Goal: Task Accomplishment & Management: Manage account settings

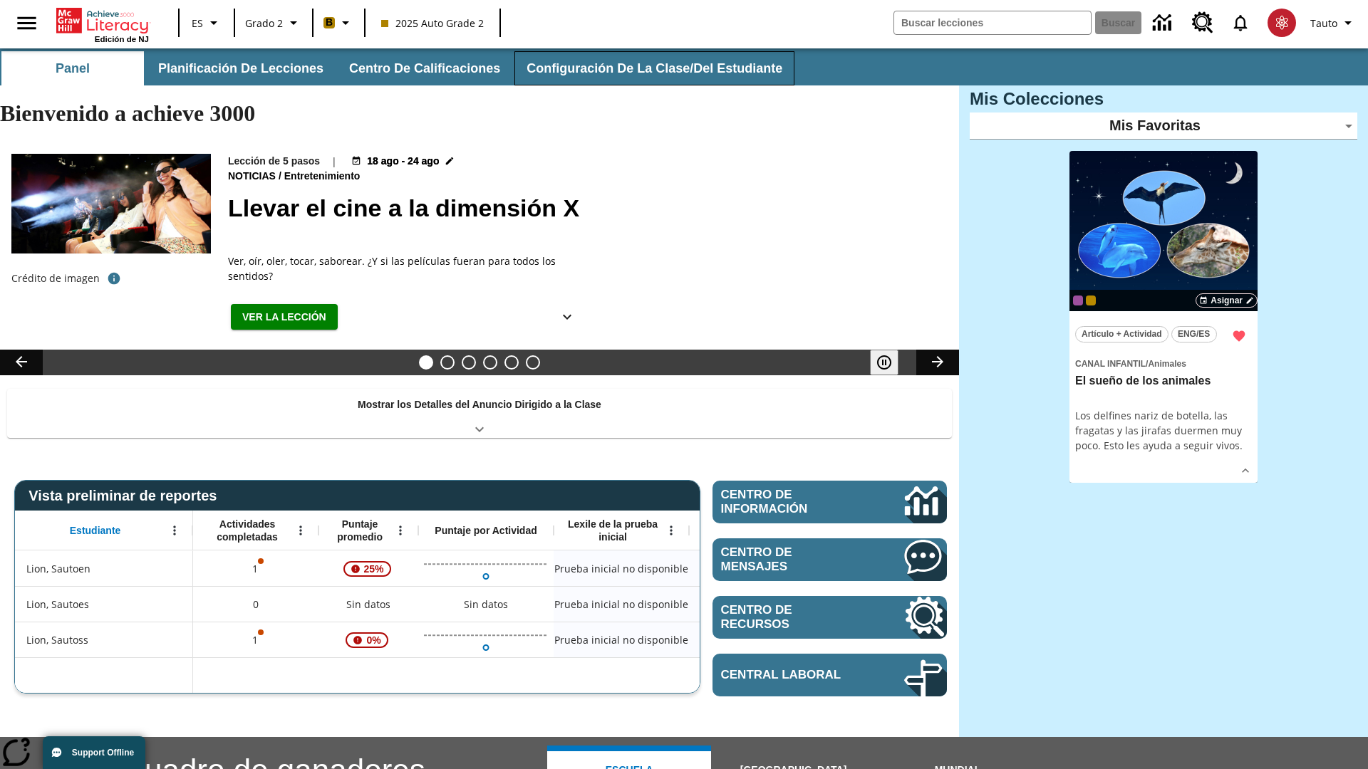
click at [645, 68] on button "Configuración de la clase/del estudiante" at bounding box center [654, 68] width 280 height 34
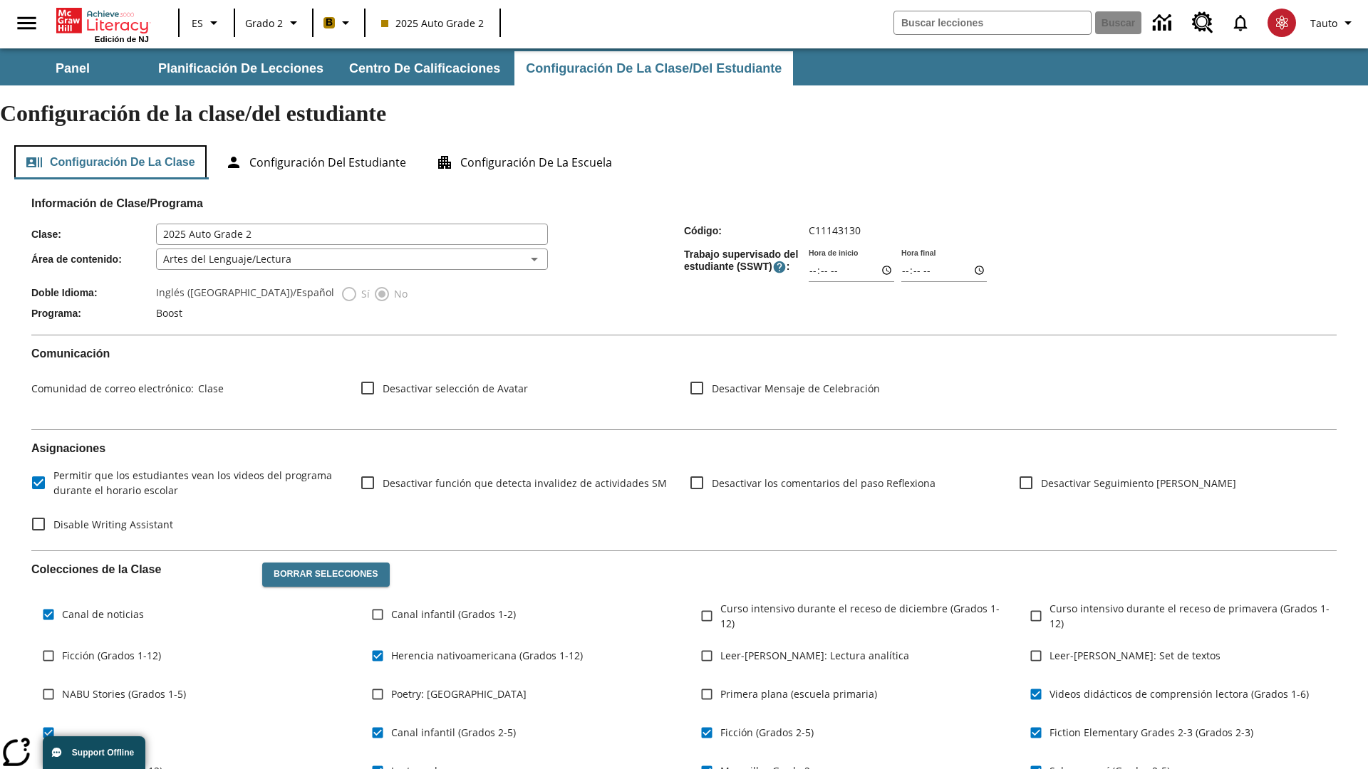
click at [111, 145] on button "Configuración de la clase" at bounding box center [110, 162] width 192 height 34
type input "17:35"
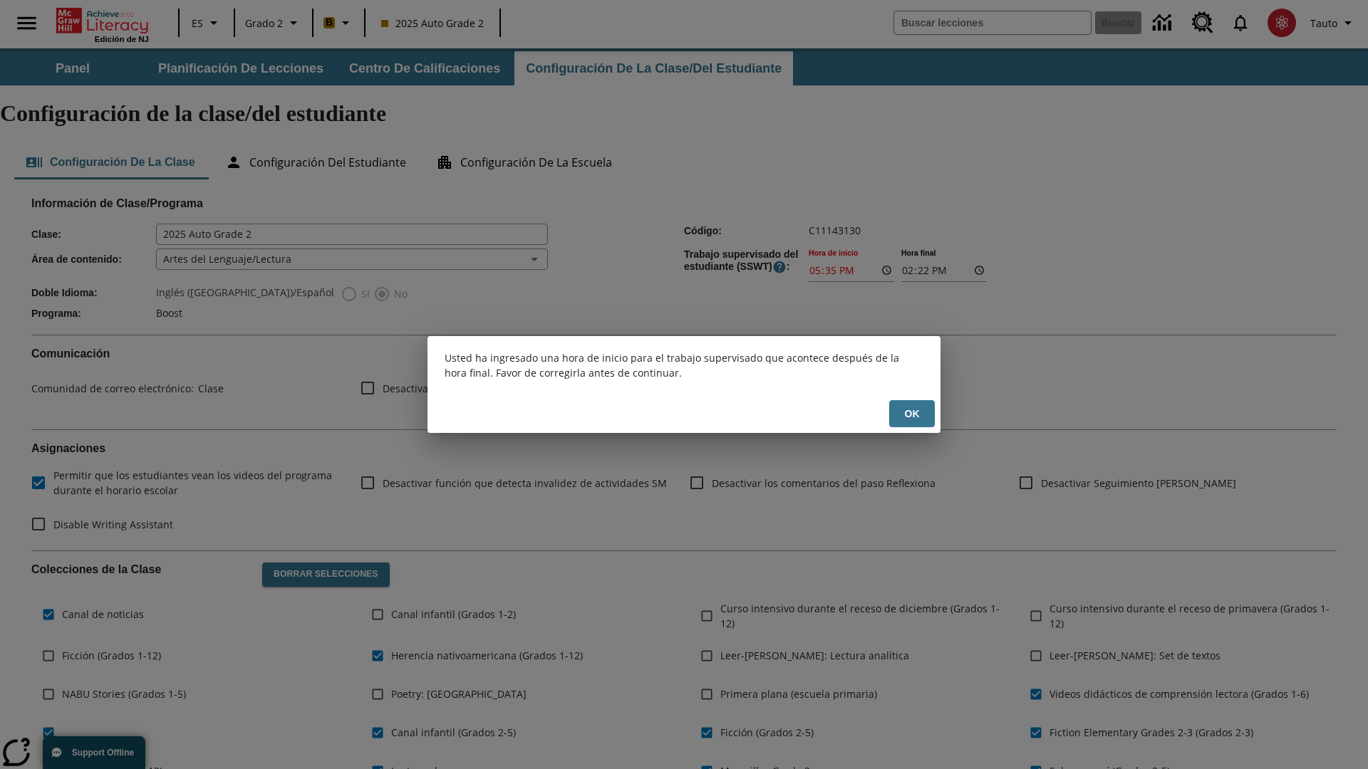
scroll to position [209, 0]
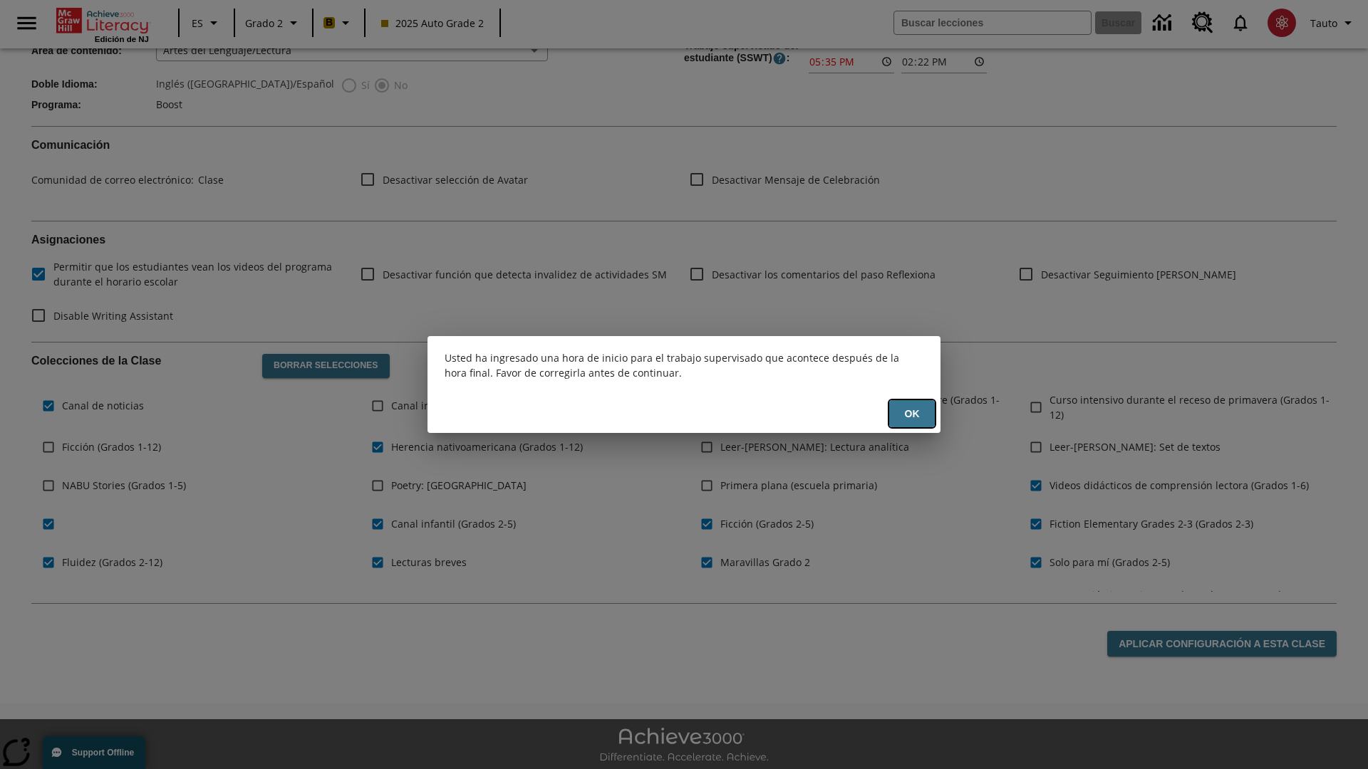
click at [912, 414] on button "OK" at bounding box center [912, 414] width 46 height 28
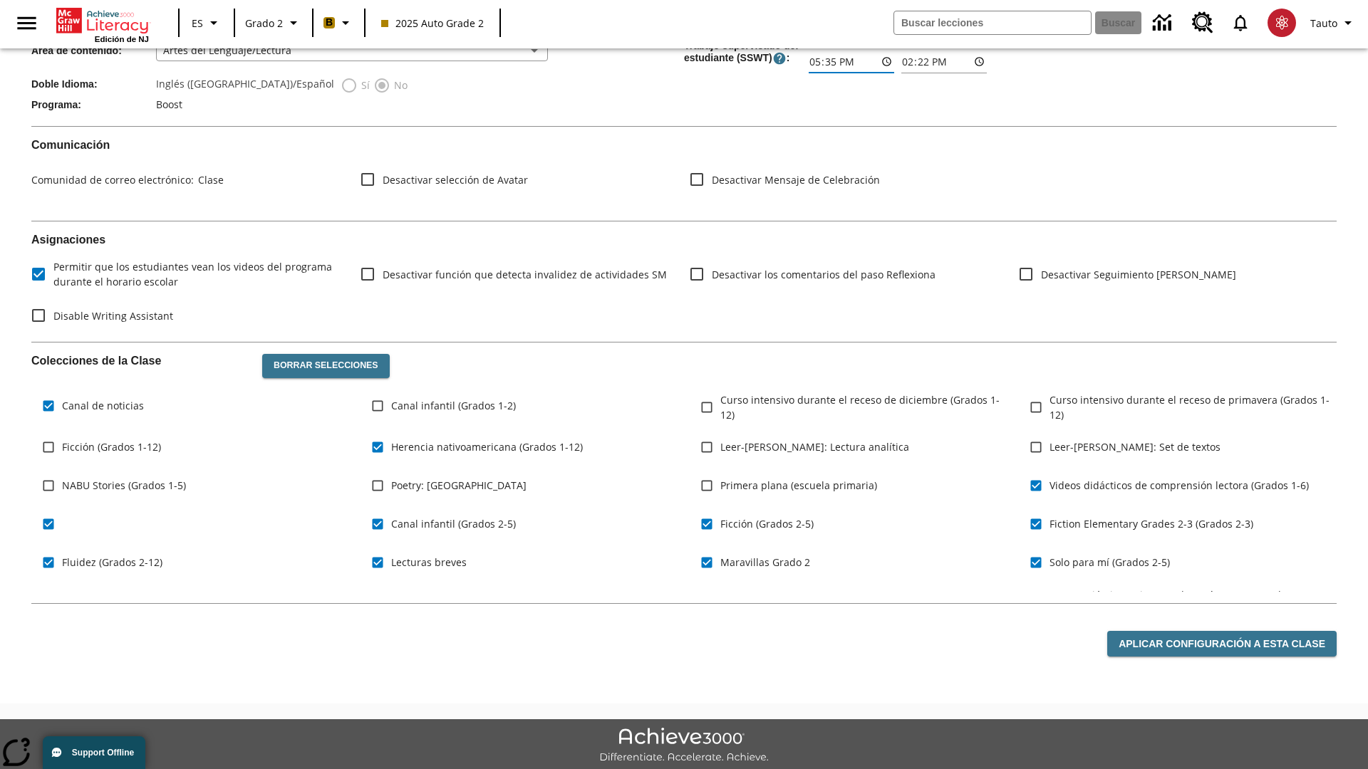
type input "17:35"
click at [1224, 631] on button "Aplicar configuración a esta clase" at bounding box center [1221, 644] width 229 height 26
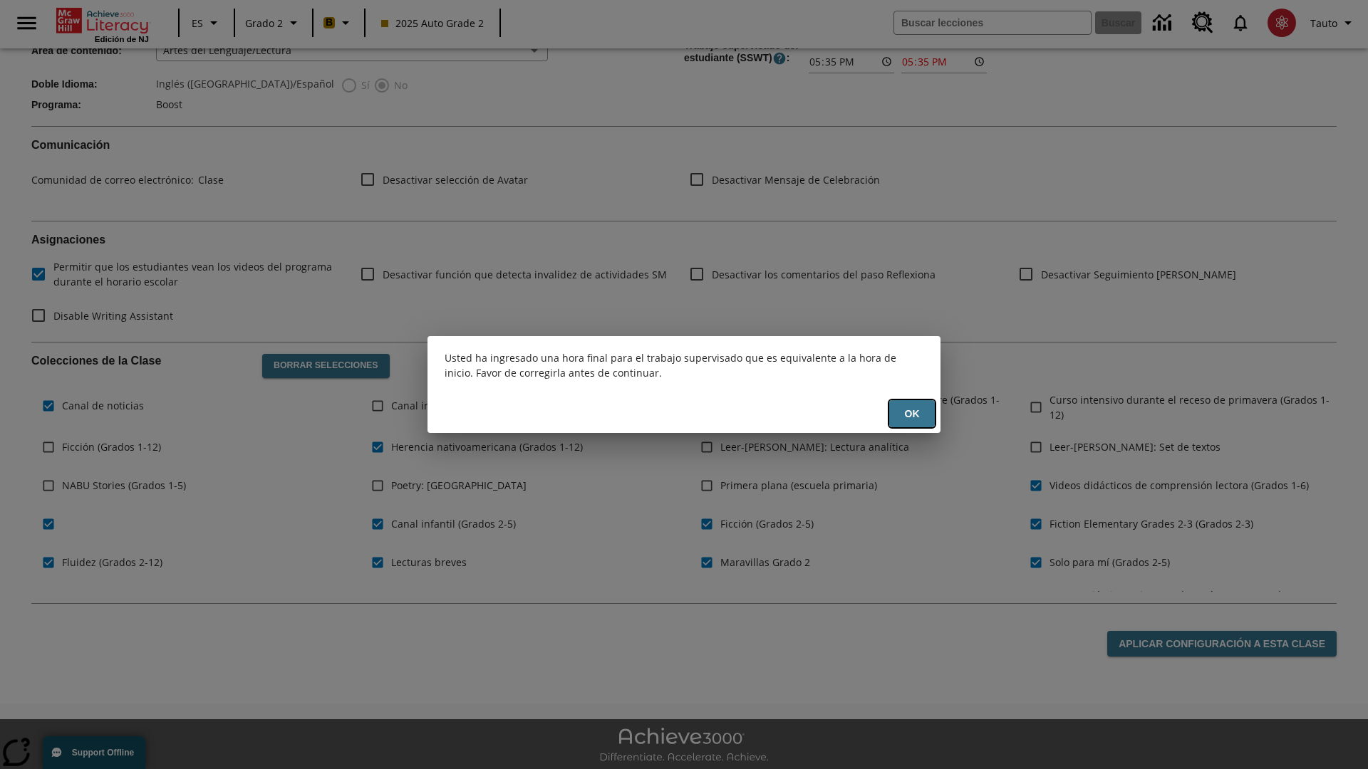
click at [912, 414] on button "OK" at bounding box center [912, 414] width 46 height 28
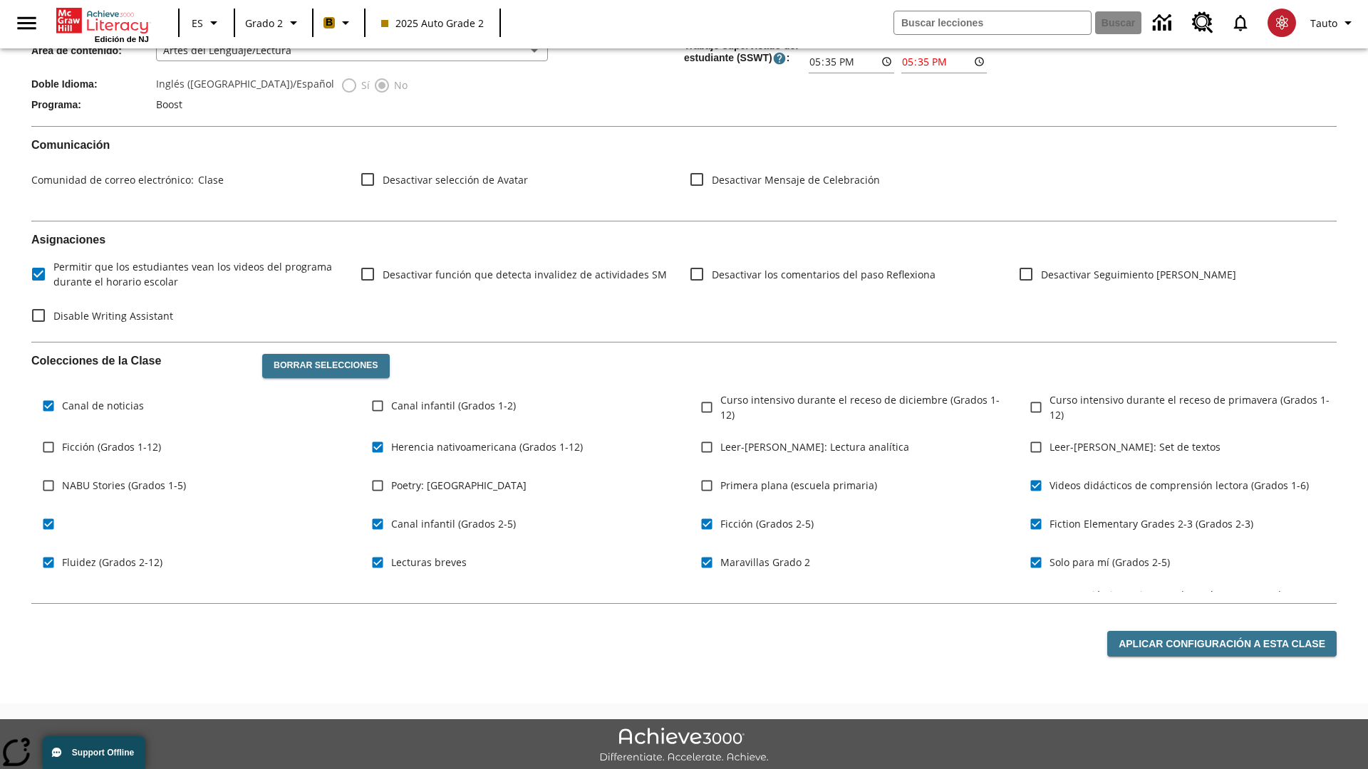
type input "23:35"
type input "23:36"
click at [1224, 631] on button "Aplicar configuración a esta clase" at bounding box center [1221, 644] width 229 height 26
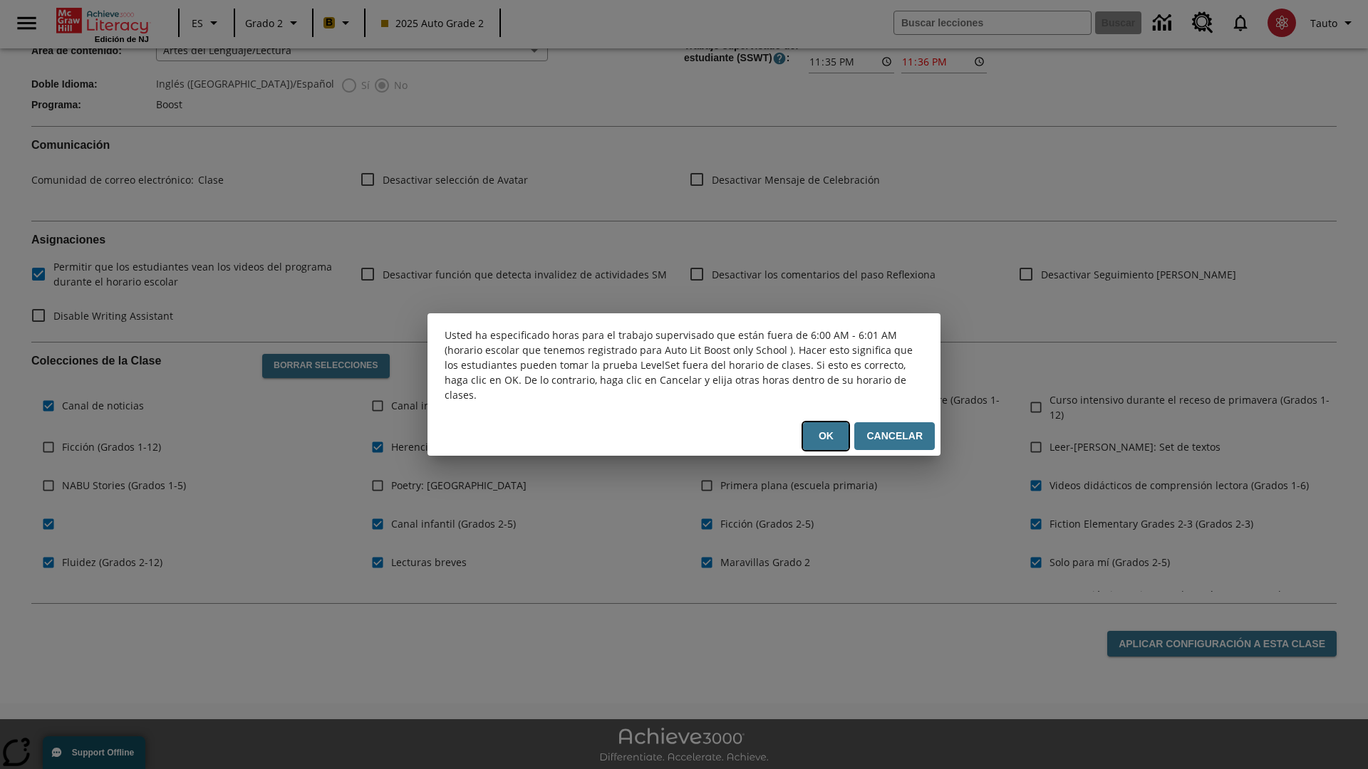
click at [831, 436] on button "OK" at bounding box center [826, 436] width 46 height 28
